Goal: Manage account settings

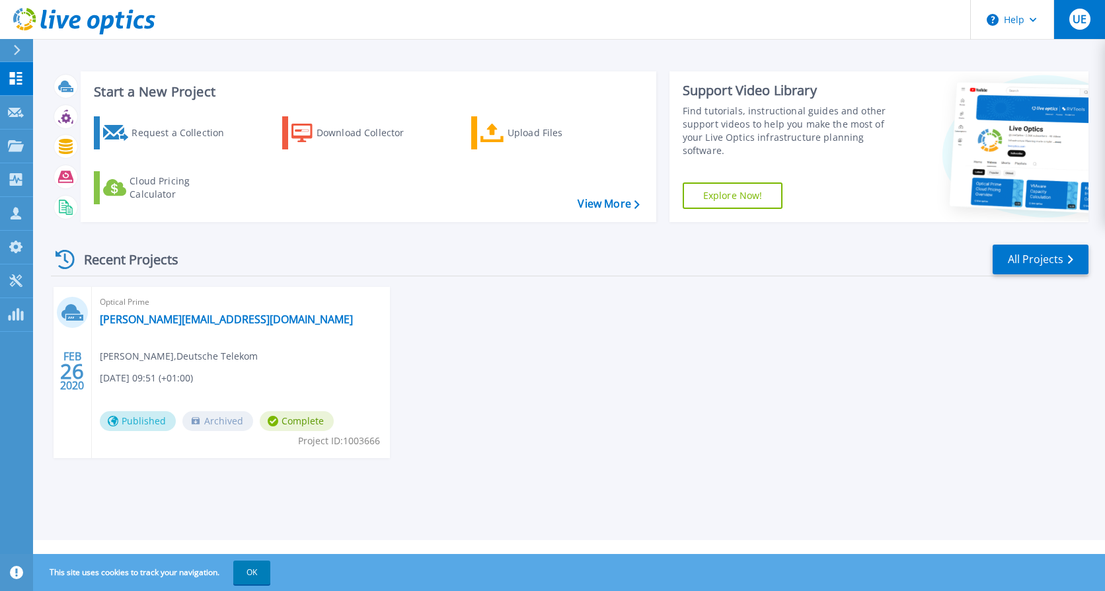
click at [1084, 17] on span "UE" at bounding box center [1080, 19] width 14 height 11
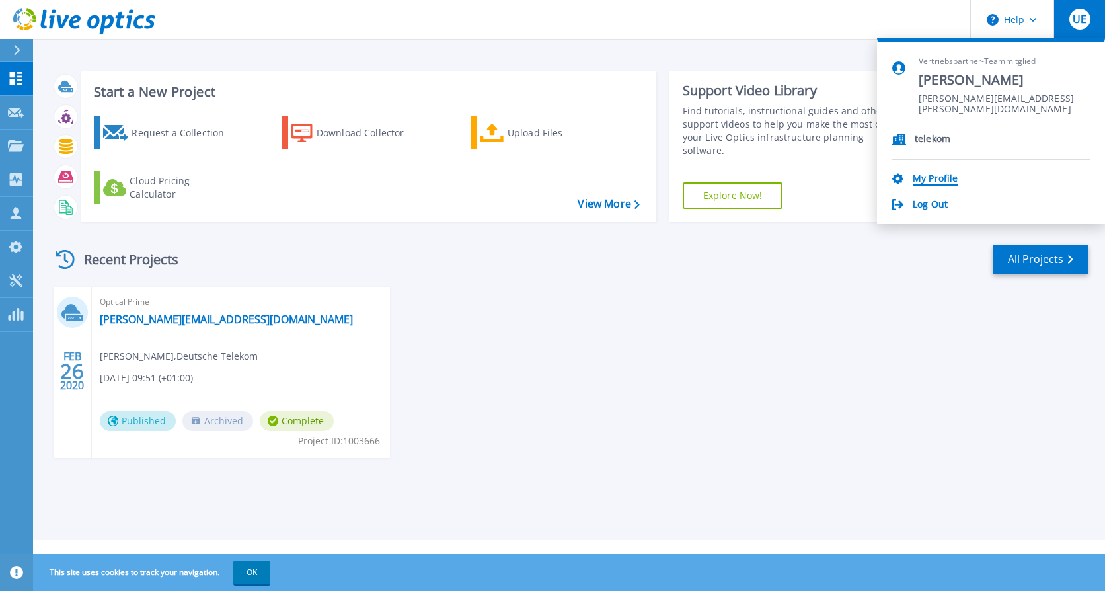
click at [940, 173] on link "My Profile" at bounding box center [935, 179] width 45 height 13
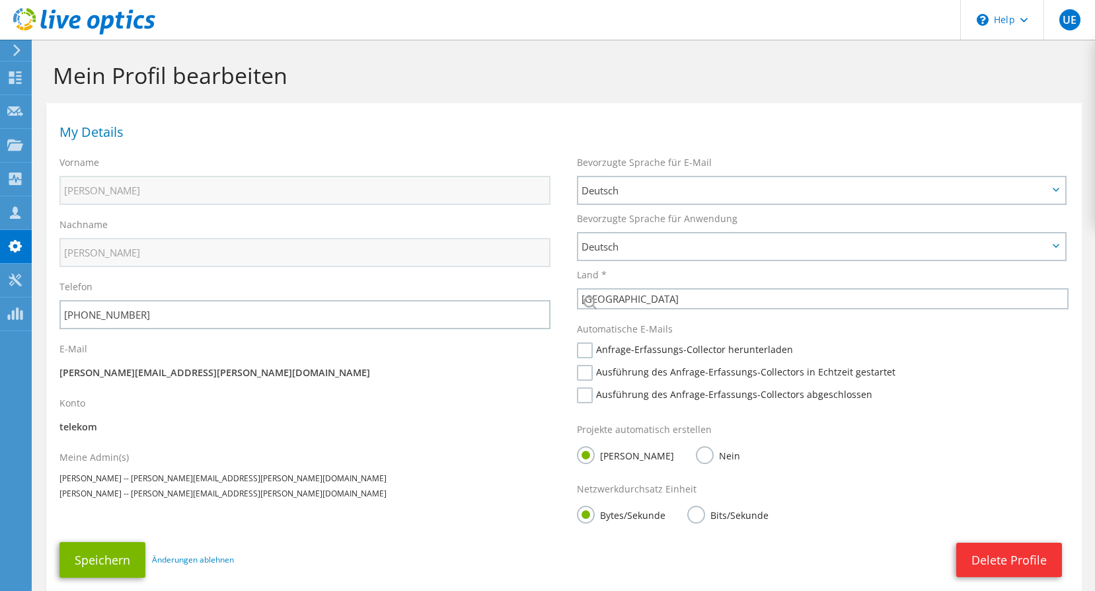
select select "56"
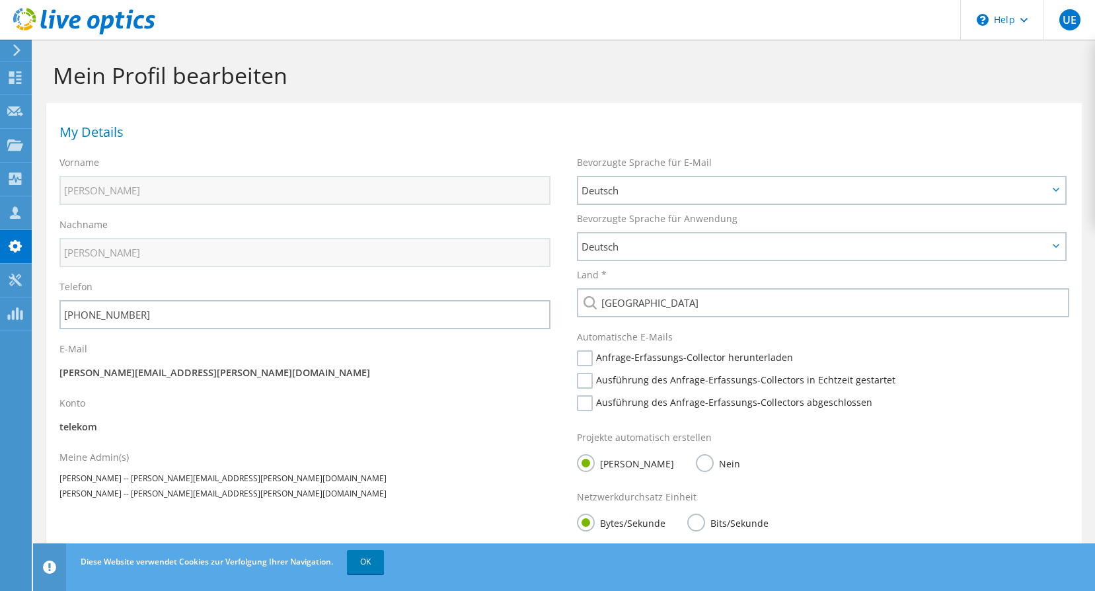
scroll to position [66, 0]
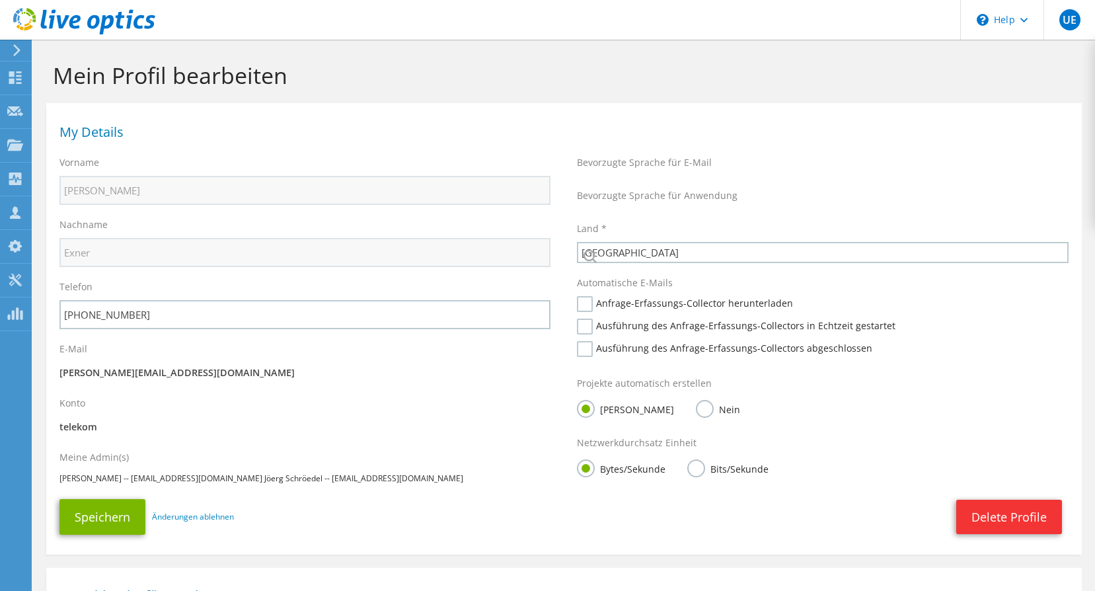
select select "56"
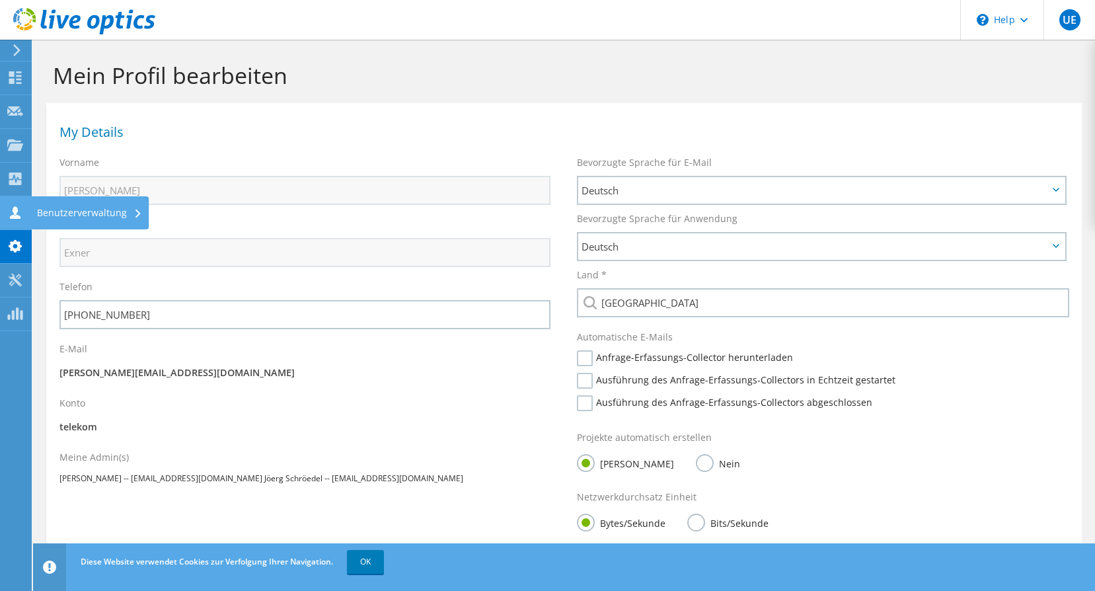
click at [89, 211] on div "Benutzerverwaltung" at bounding box center [89, 212] width 118 height 33
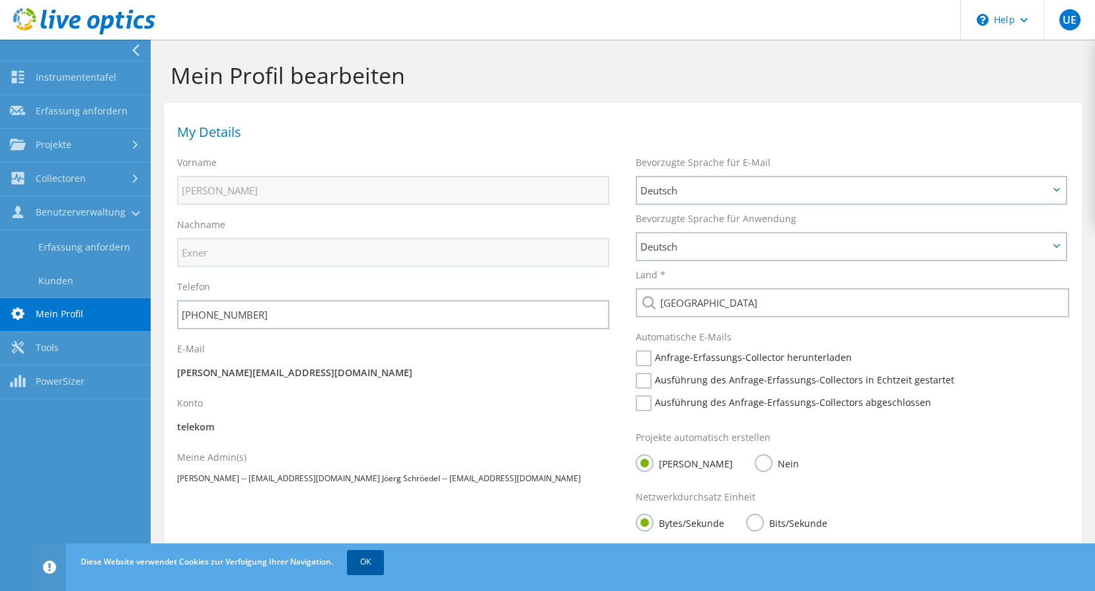
click at [367, 564] on link "OK" at bounding box center [365, 562] width 37 height 24
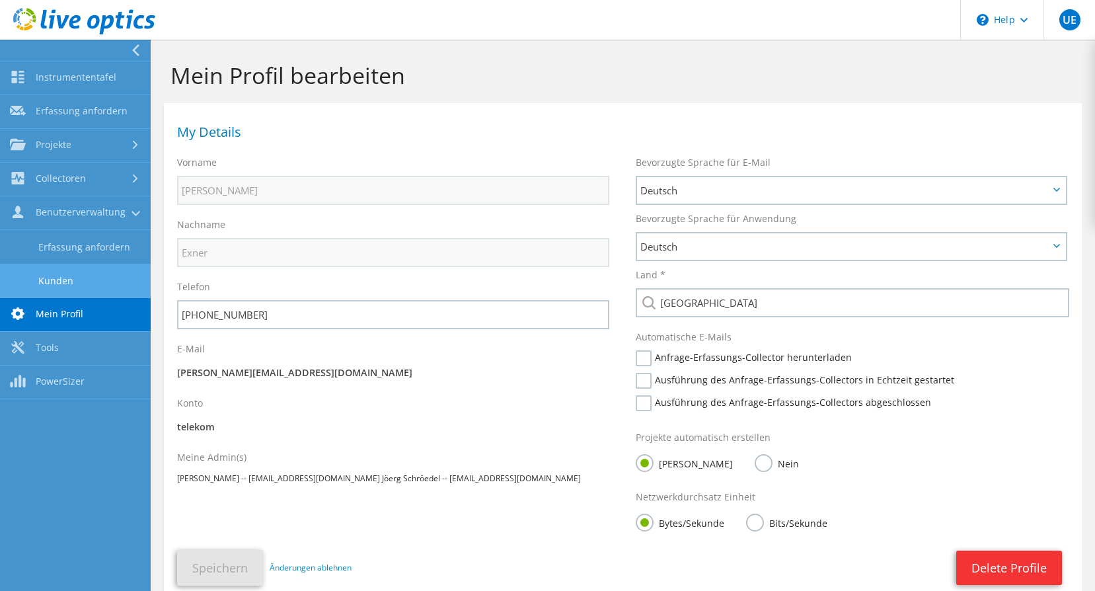
click at [113, 281] on link "Kunden" at bounding box center [75, 281] width 151 height 34
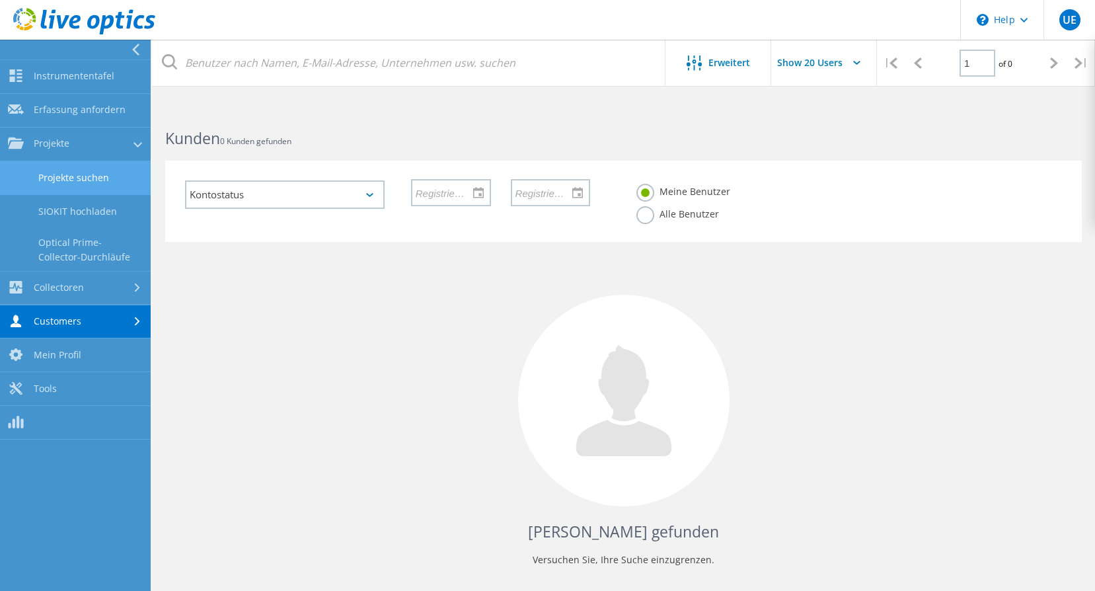
click at [124, 170] on link "Projekte suchen" at bounding box center [75, 178] width 151 height 34
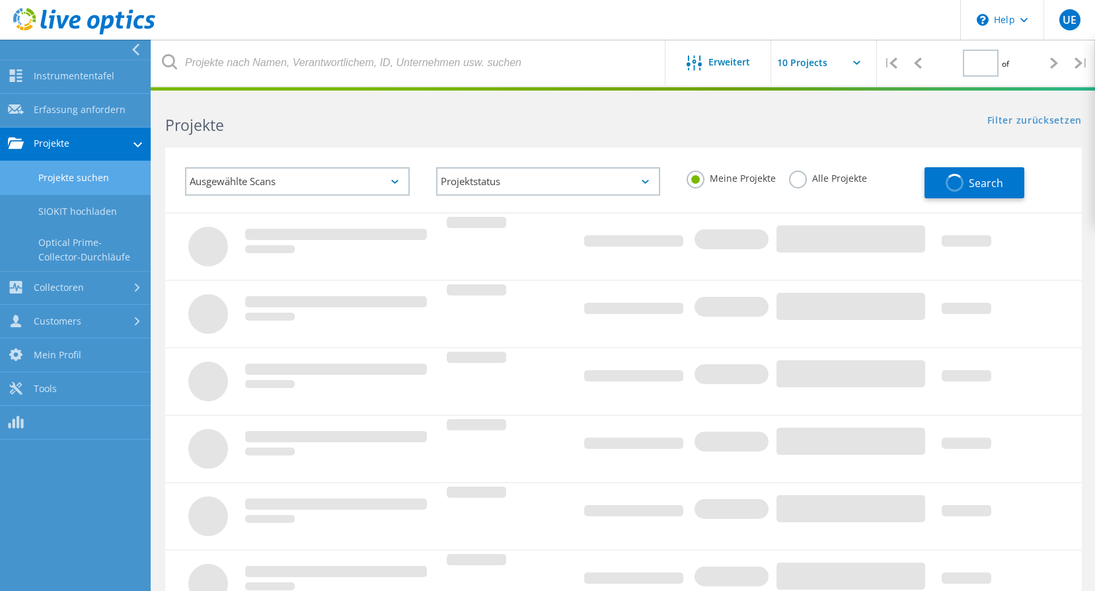
type input "1"
